Goal: Task Accomplishment & Management: Use online tool/utility

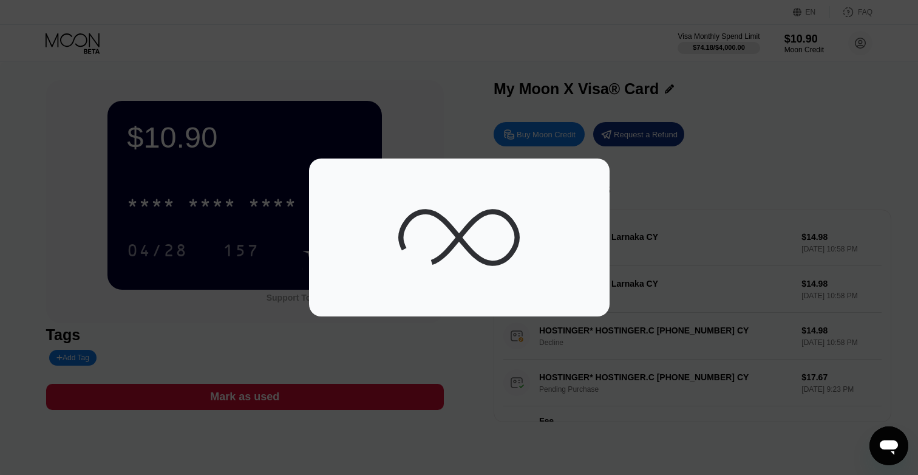
scroll to position [41, 0]
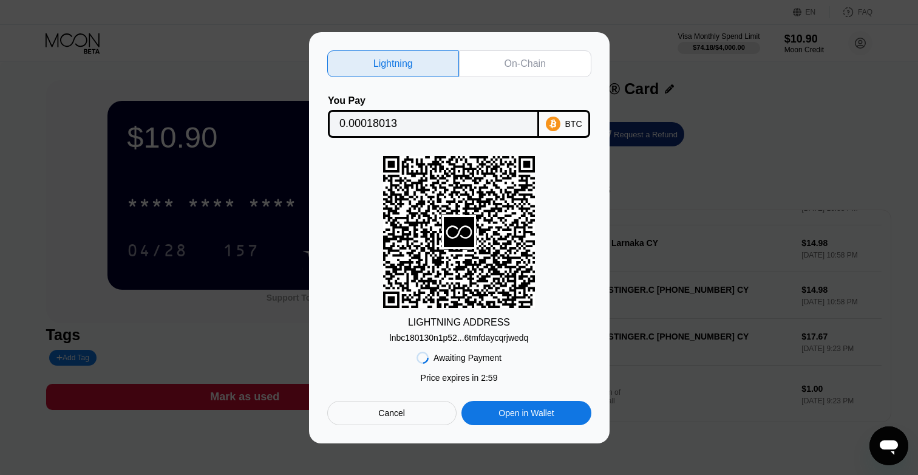
click at [505, 54] on div "On-Chain" at bounding box center [525, 63] width 132 height 27
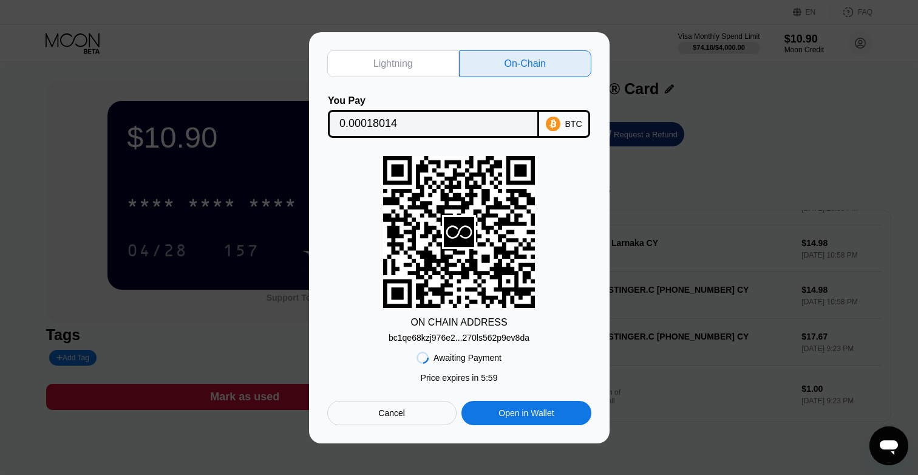
click at [494, 335] on div "bc1qe68kzj976e2...270ls562p9ev8da" at bounding box center [459, 338] width 141 height 10
click at [501, 123] on input "0.00018014" at bounding box center [434, 124] width 188 height 24
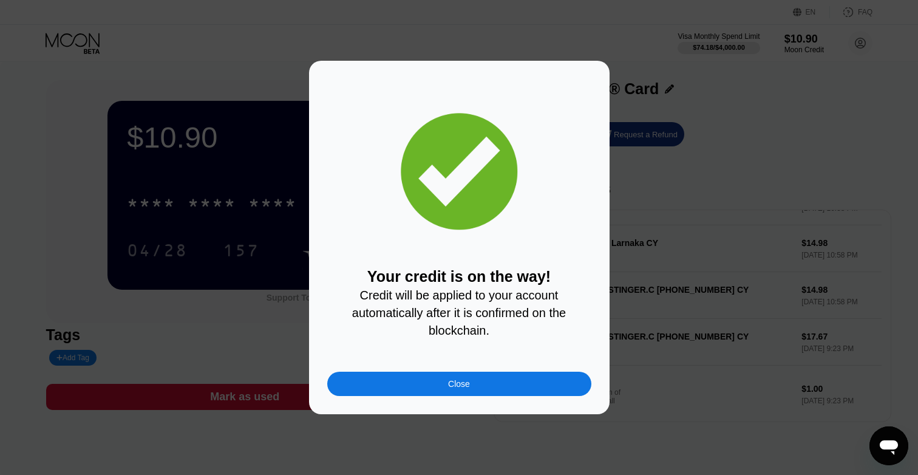
click at [444, 374] on div "Close" at bounding box center [459, 384] width 264 height 24
